Goal: Information Seeking & Learning: Learn about a topic

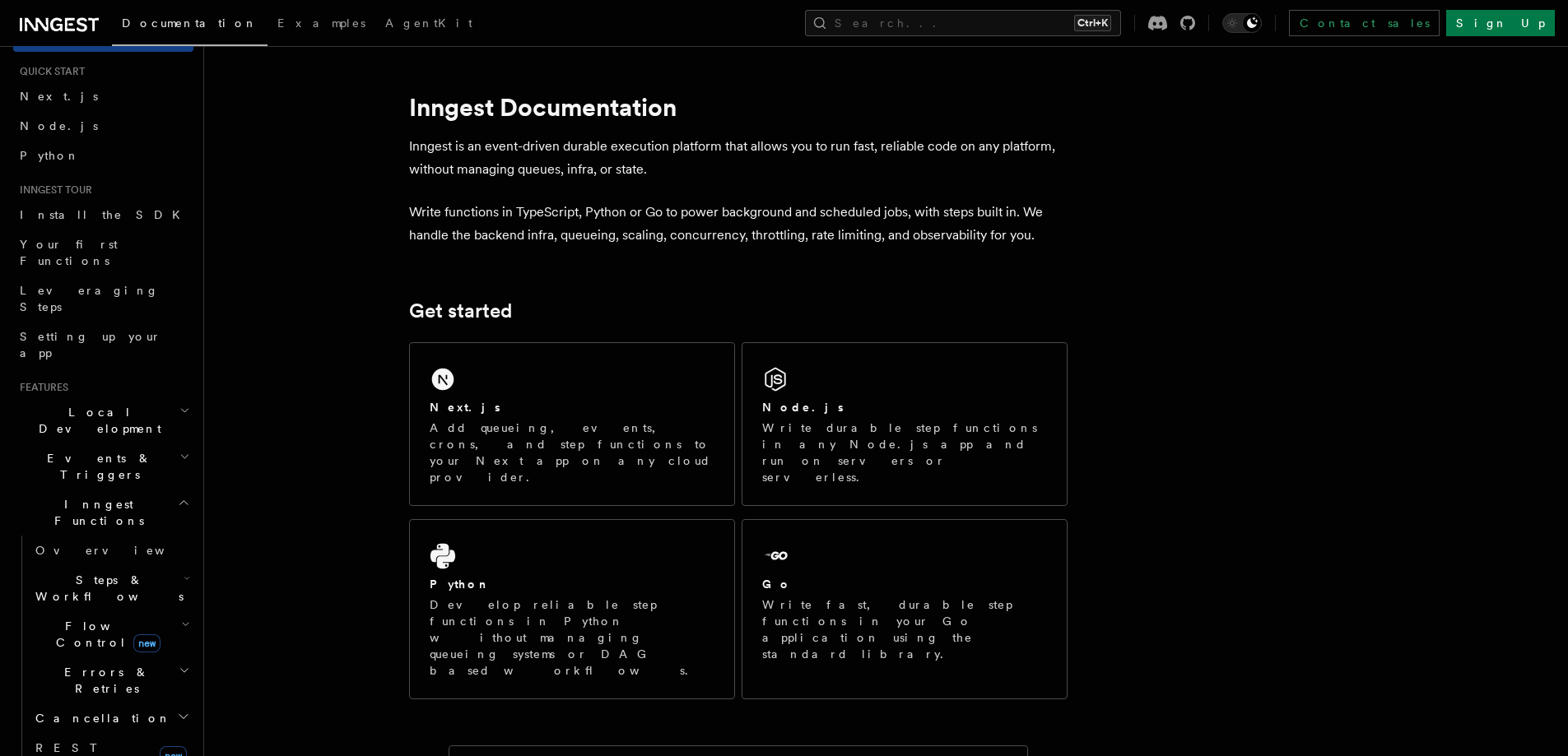
scroll to position [164, 0]
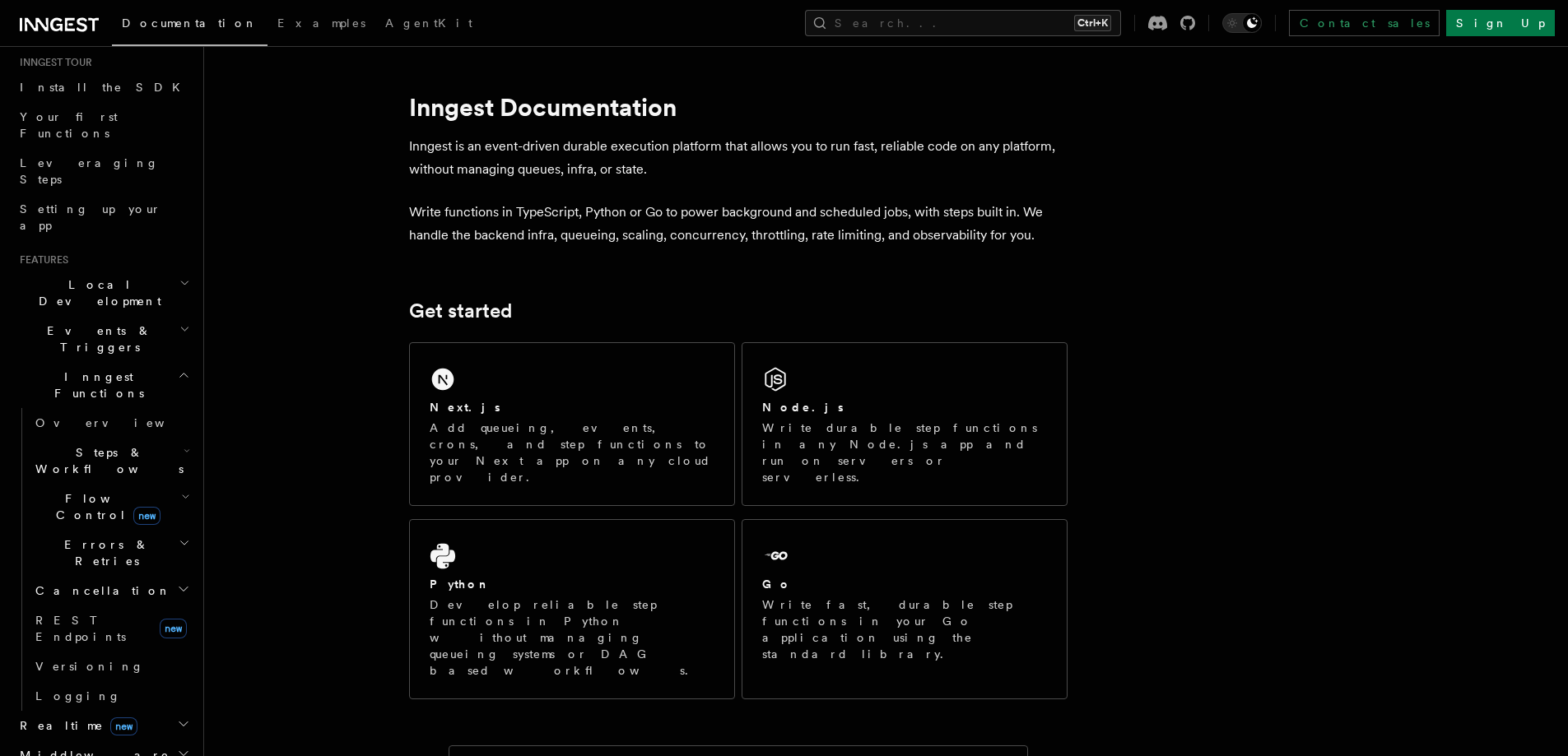
click at [107, 444] on span "Steps & Workflows" at bounding box center [105, 461] width 155 height 33
click at [81, 522] on span "Function steps" at bounding box center [114, 528] width 127 height 13
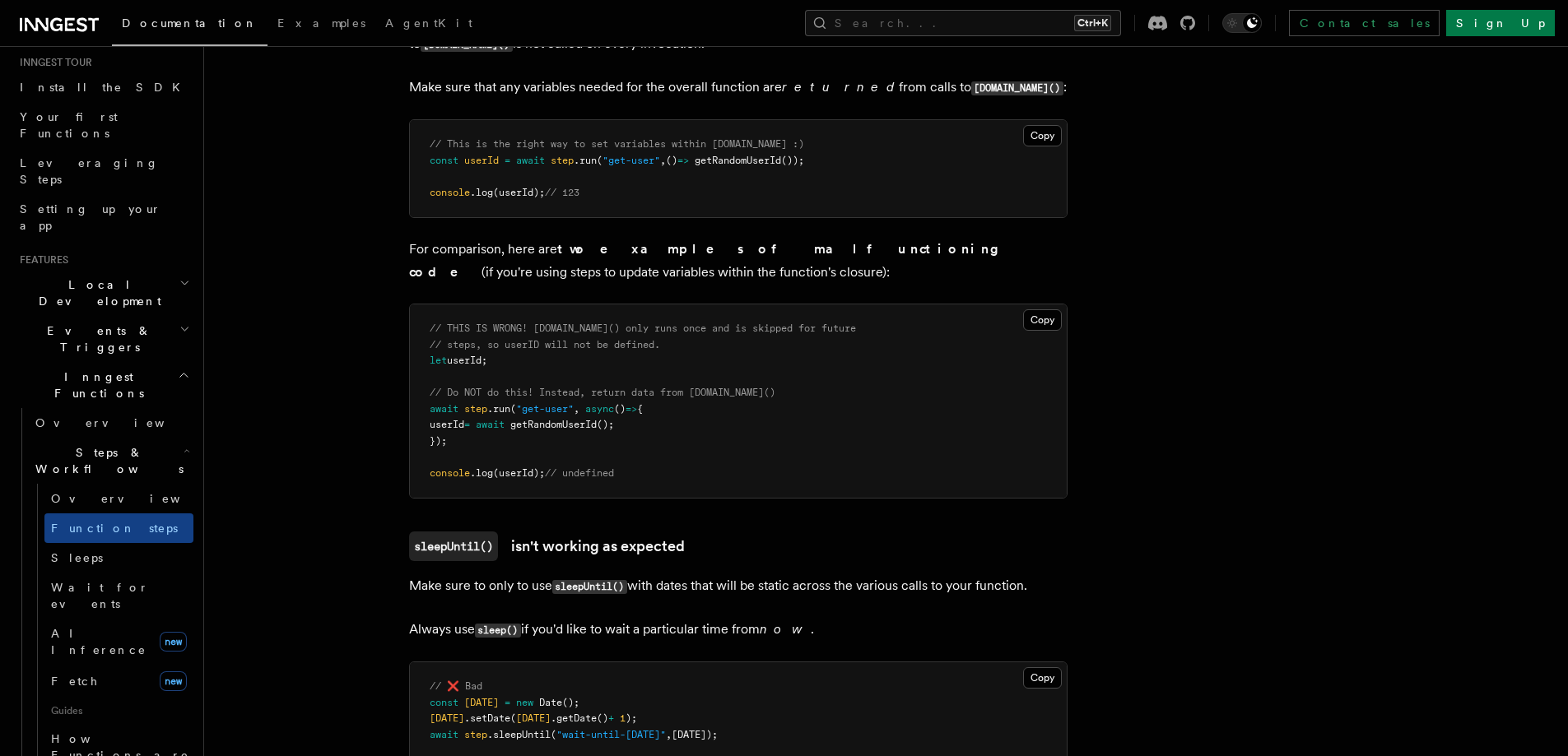
scroll to position [4333, 0]
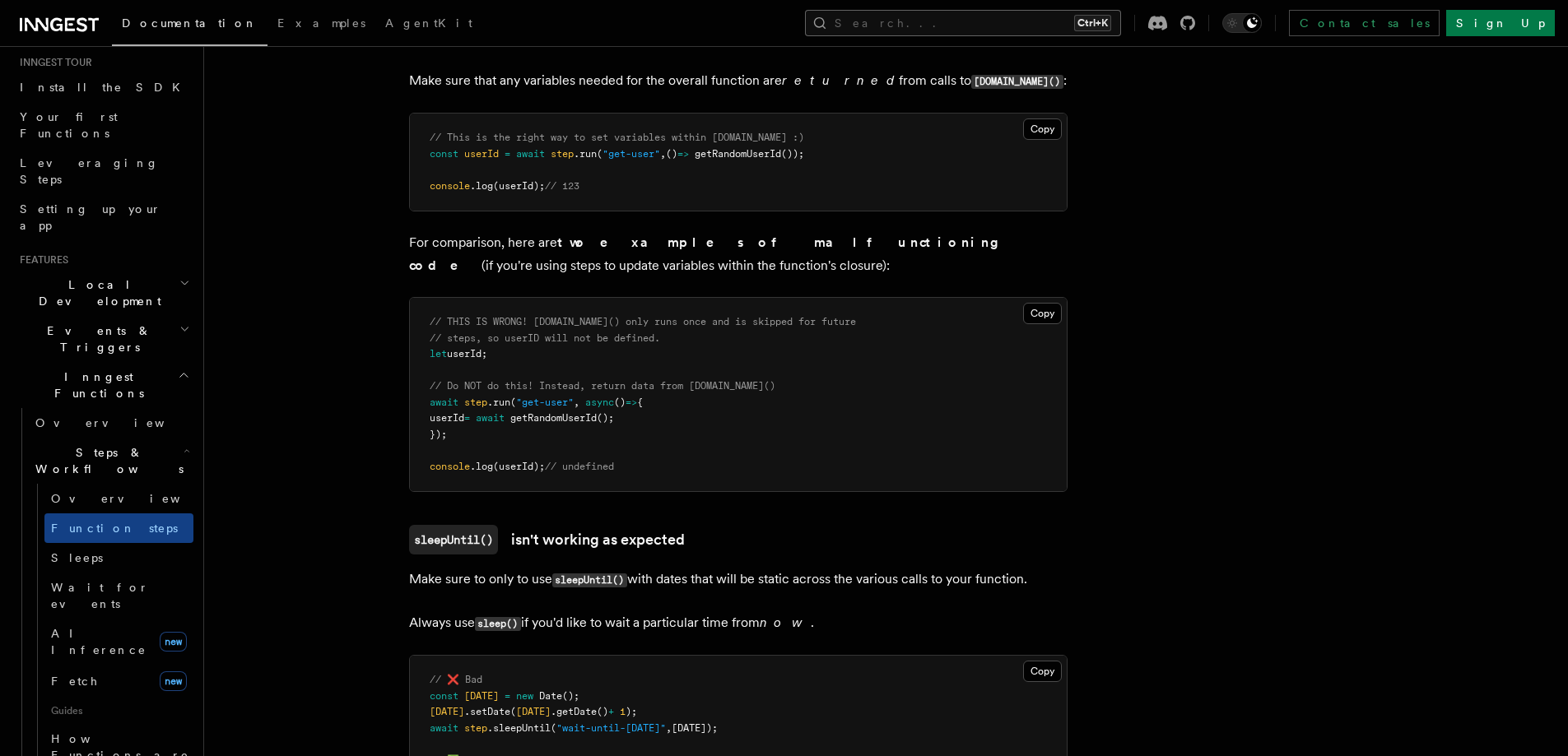
click at [997, 21] on button "Search... Ctrl+K" at bounding box center [963, 22] width 316 height 26
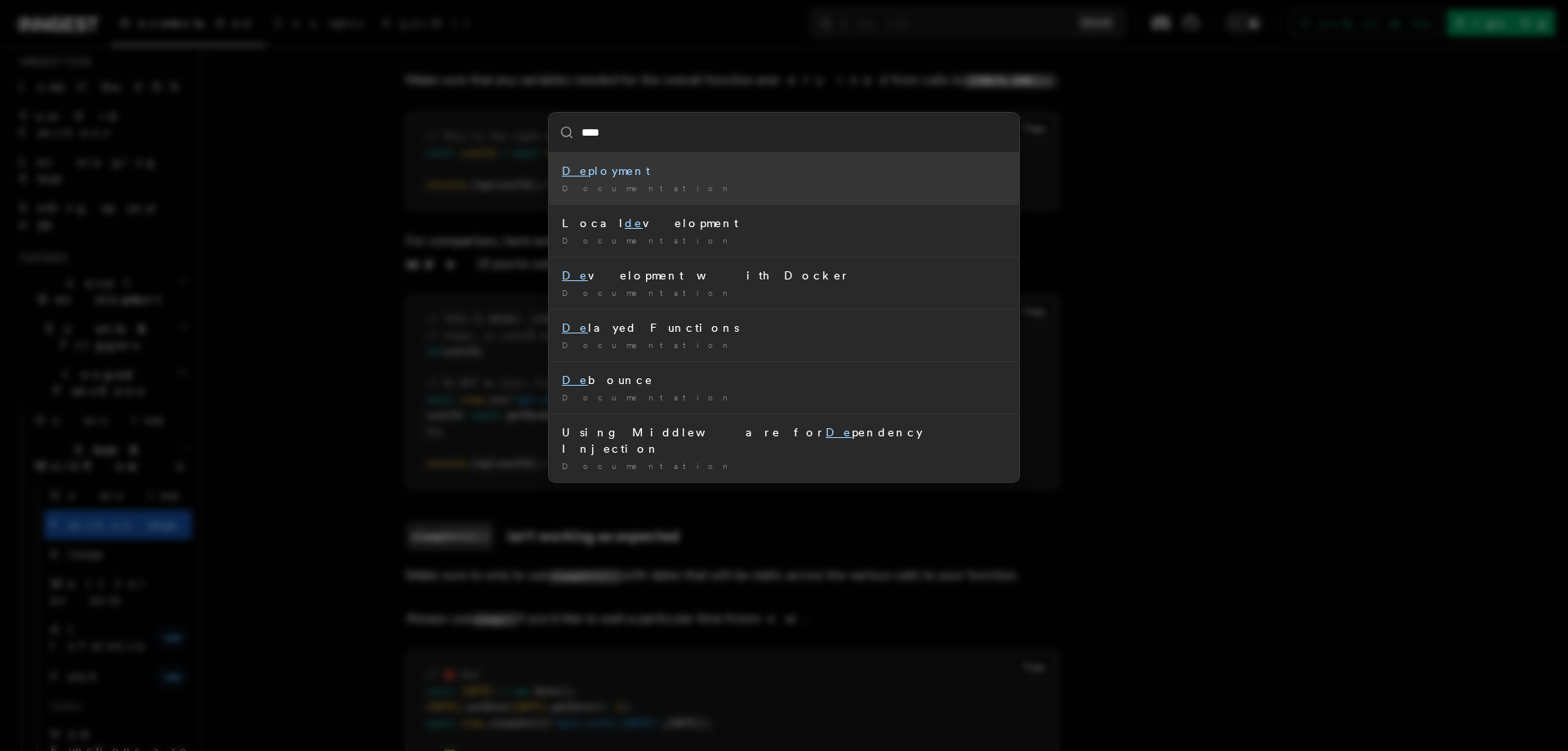
type input "*****"
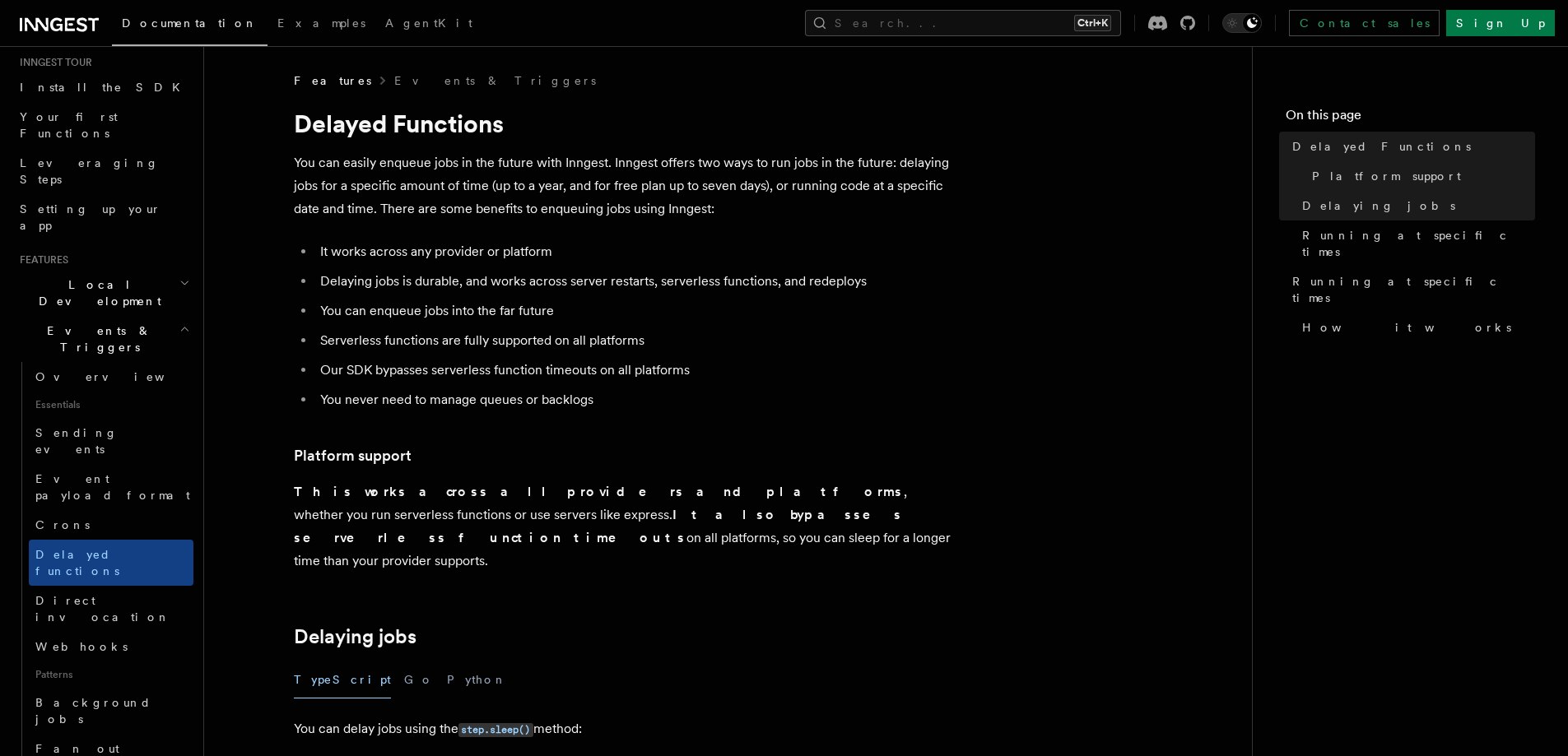
click at [803, 332] on li "Serverless functions are fully supported on all platforms" at bounding box center [634, 340] width 637 height 23
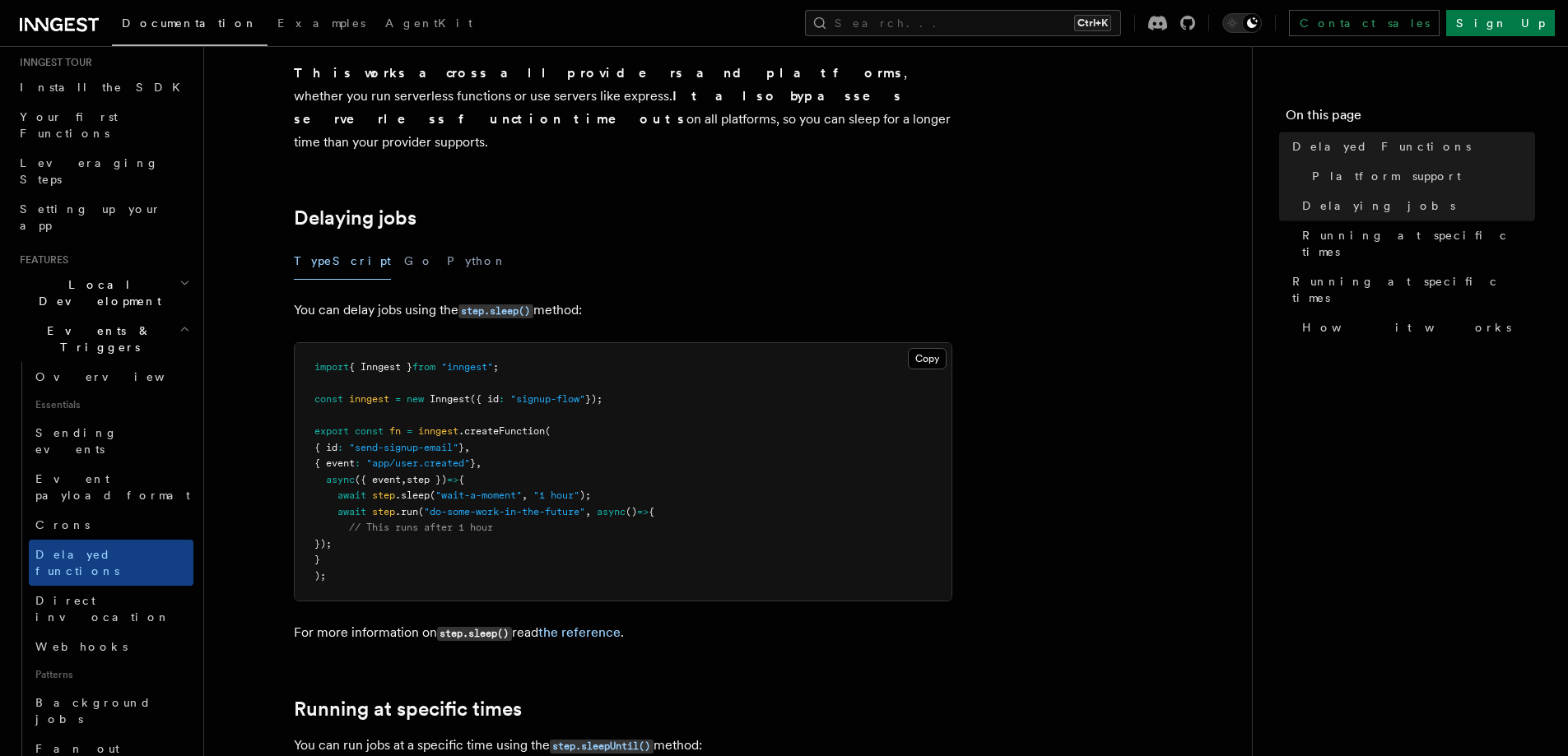
scroll to position [425, 0]
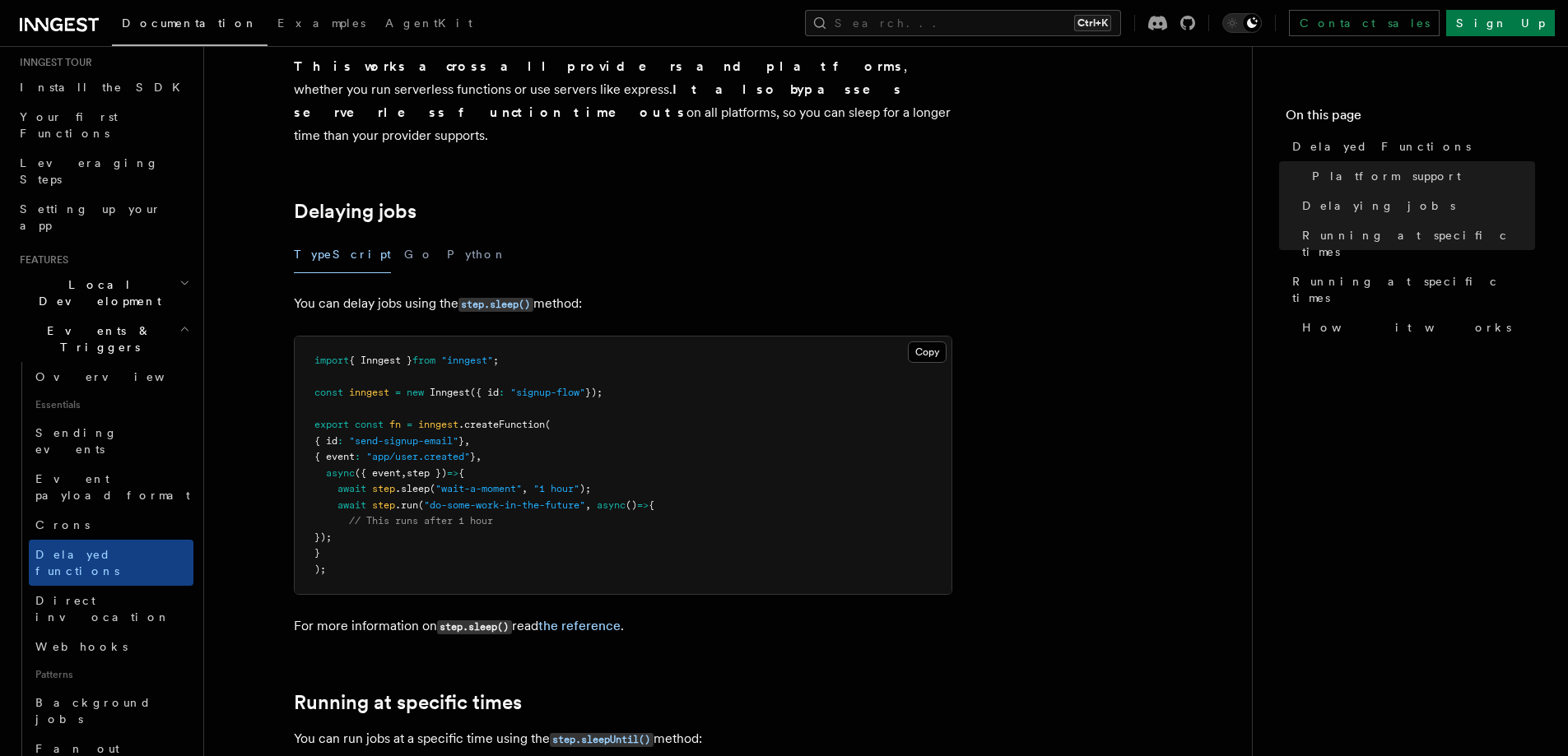
click at [1074, 267] on article "Features Events & Triggers Delayed Functions You can easily enqueue jobs in the…" at bounding box center [728, 711] width 995 height 2128
